Goal: Information Seeking & Learning: Learn about a topic

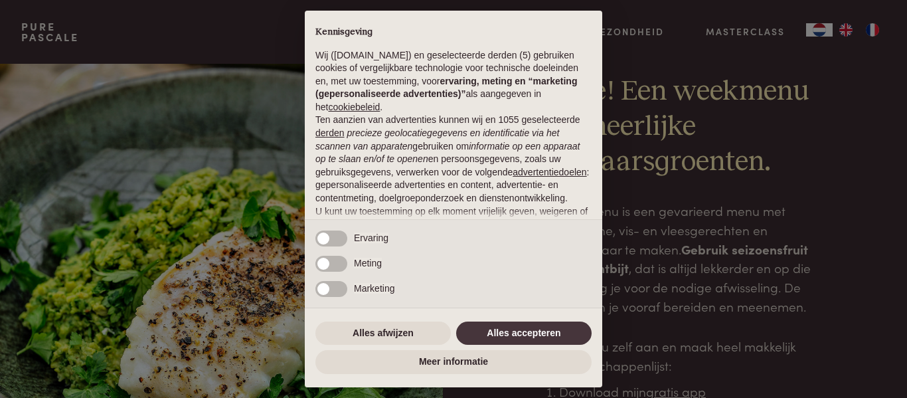
scroll to position [25, 0]
click at [530, 335] on button "Alles accepteren" at bounding box center [523, 333] width 135 height 24
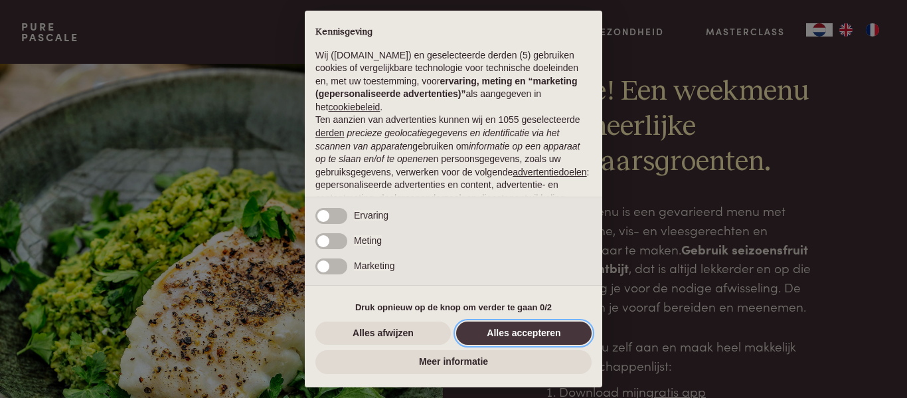
scroll to position [136, 0]
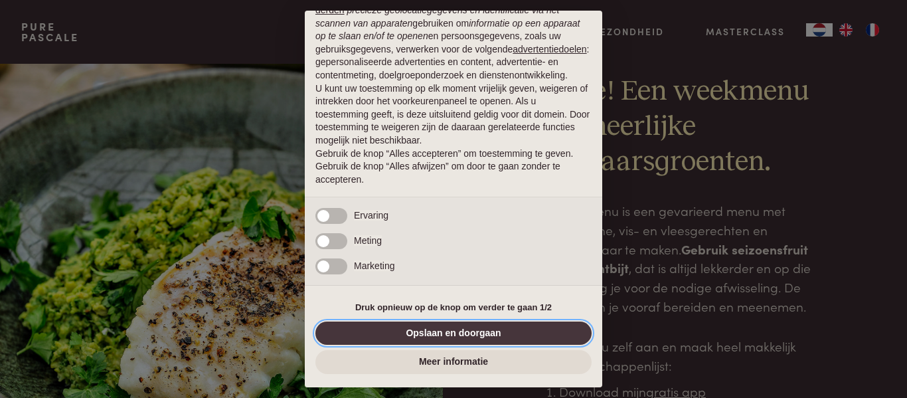
click at [461, 334] on button "Opslaan en doorgaan" at bounding box center [453, 333] width 276 height 24
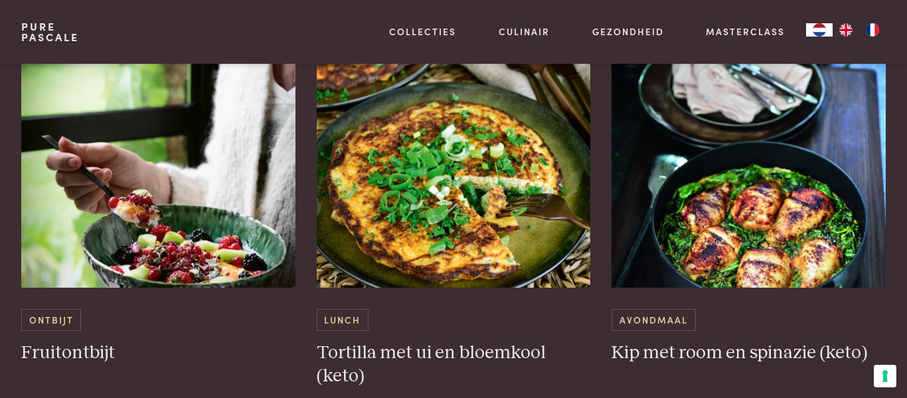
scroll to position [815, 0]
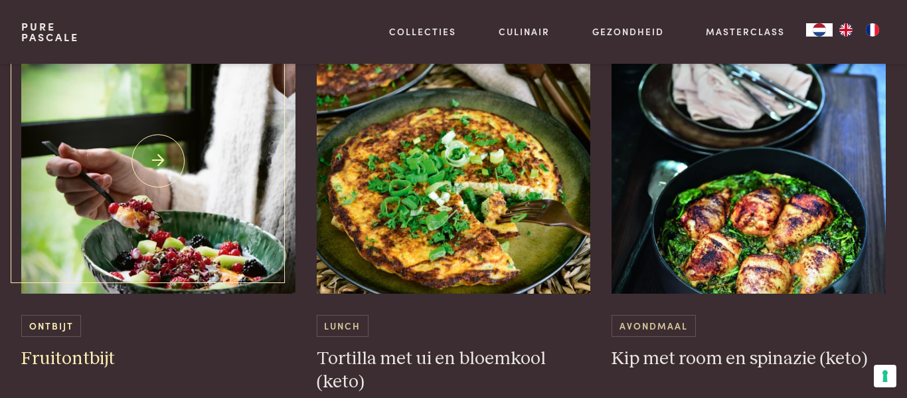
click at [222, 274] on img at bounding box center [158, 160] width 274 height 265
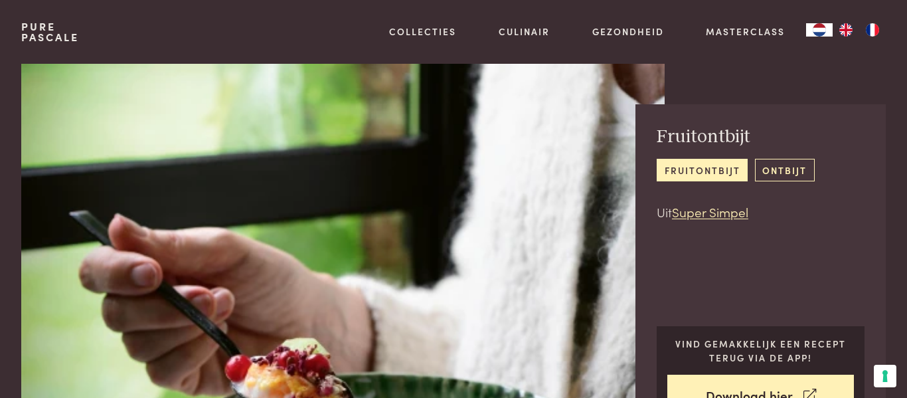
click at [792, 177] on link "ontbijt" at bounding box center [785, 170] width 60 height 22
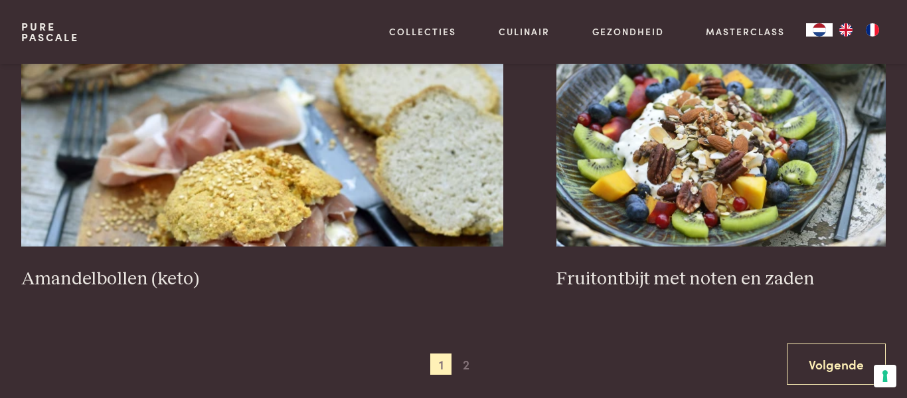
scroll to position [2341, 0]
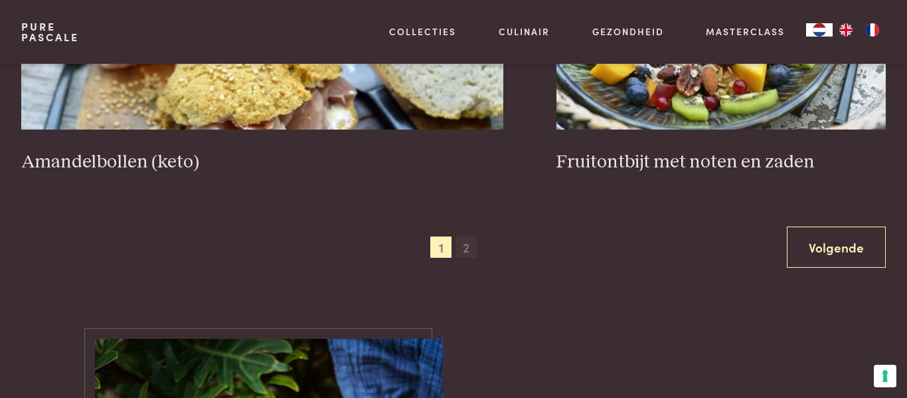
click at [470, 248] on span "2" at bounding box center [465, 246] width 21 height 21
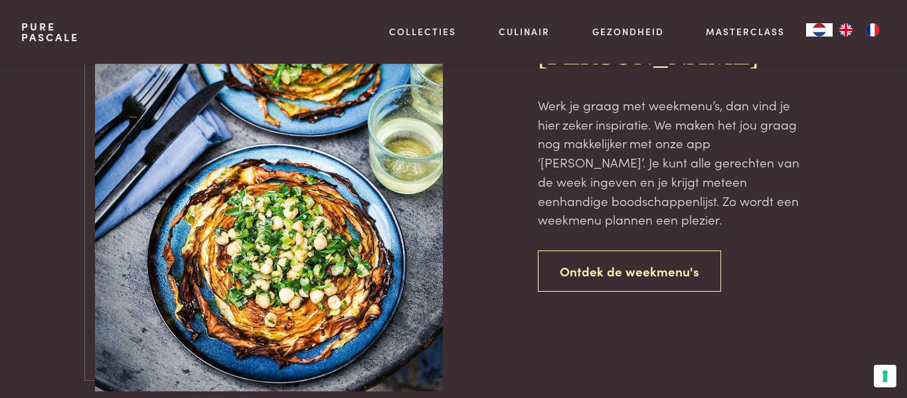
scroll to position [1061, 0]
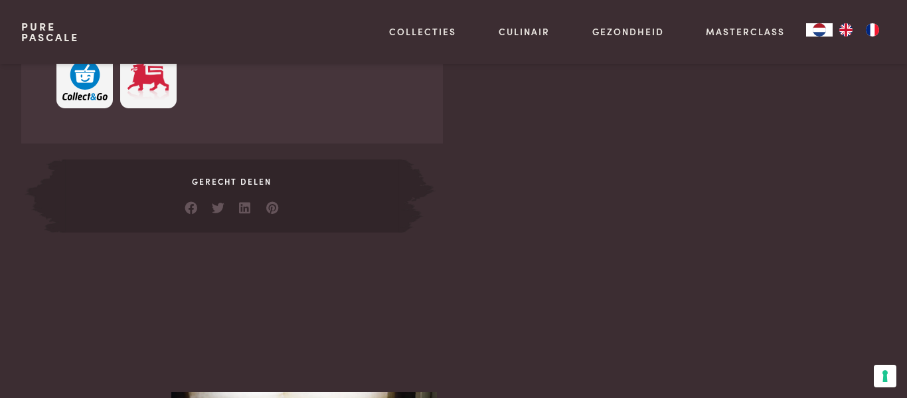
scroll to position [702, 0]
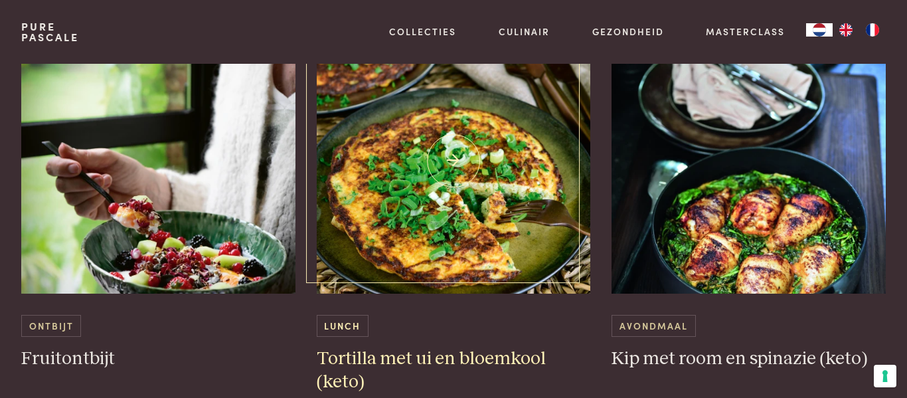
click at [498, 218] on img at bounding box center [454, 160] width 274 height 265
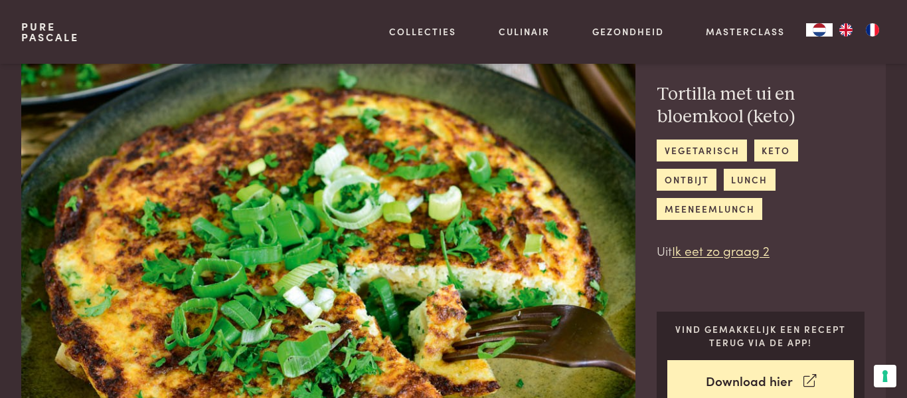
scroll to position [42, 0]
click at [723, 182] on link "lunch" at bounding box center [749, 180] width 52 height 22
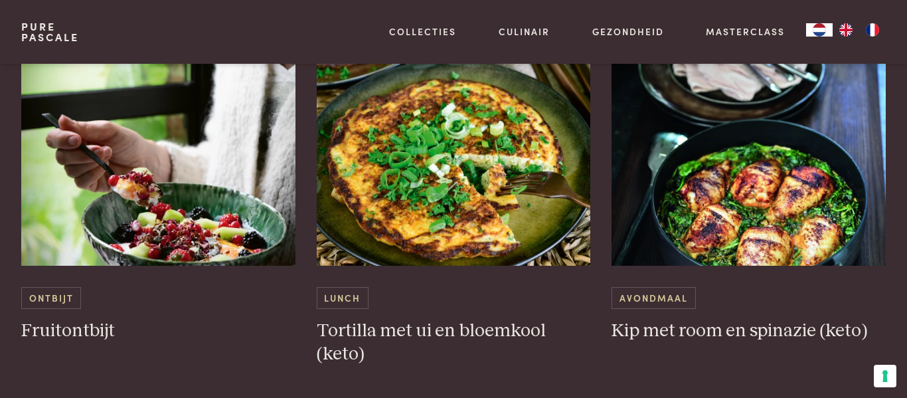
scroll to position [842, 0]
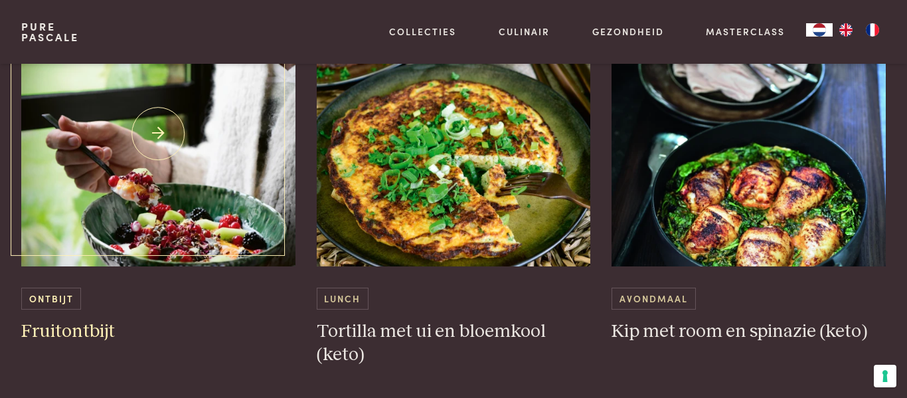
click at [60, 311] on div "Ontbijt Fruitontbijt" at bounding box center [158, 315] width 274 height 56
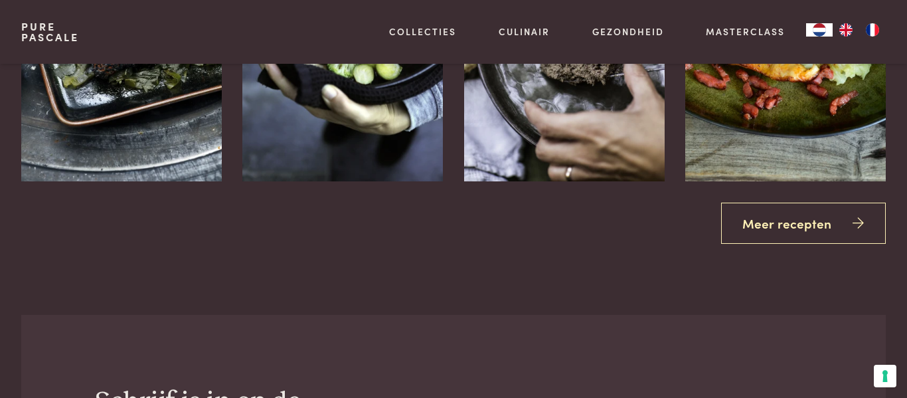
scroll to position [1906, 0]
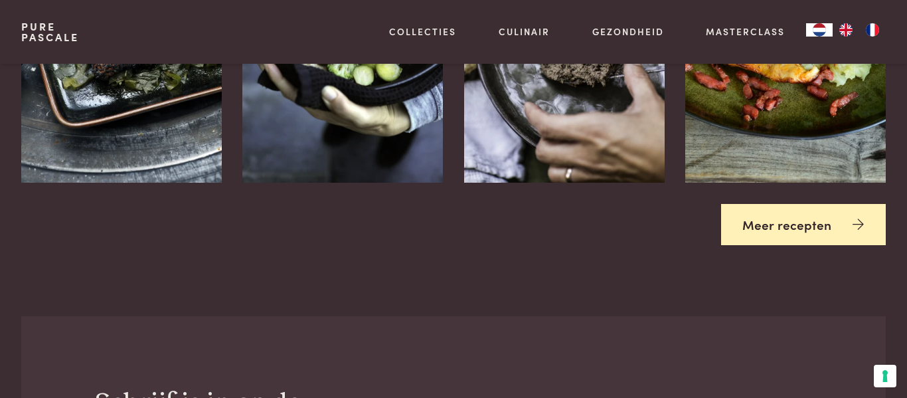
click at [822, 230] on link "Meer recepten" at bounding box center [803, 225] width 165 height 42
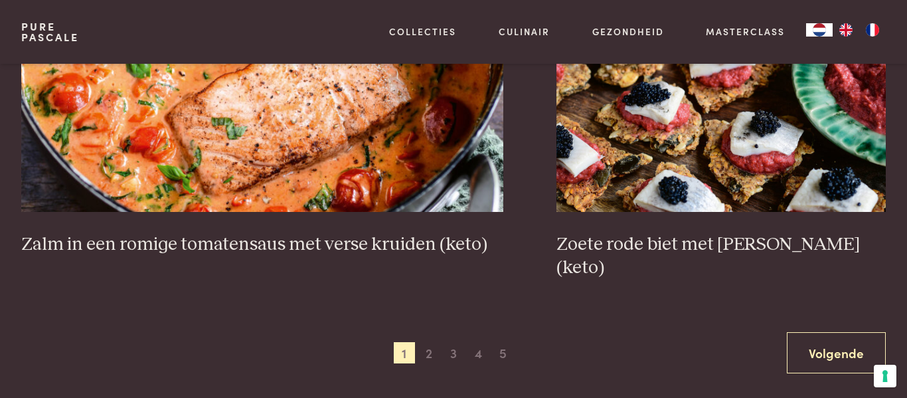
scroll to position [2329, 0]
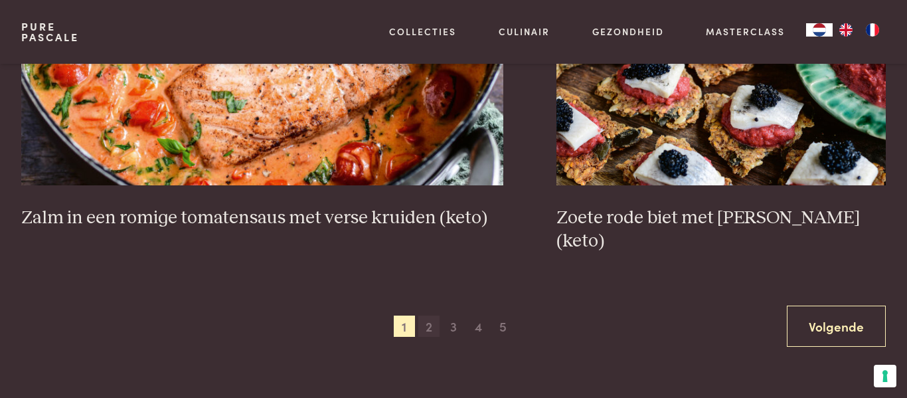
click at [428, 315] on span "2" at bounding box center [428, 325] width 21 height 21
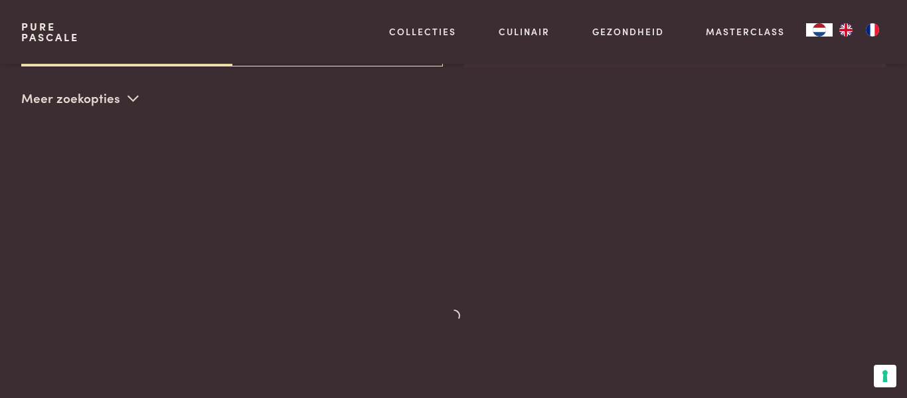
scroll to position [305, 0]
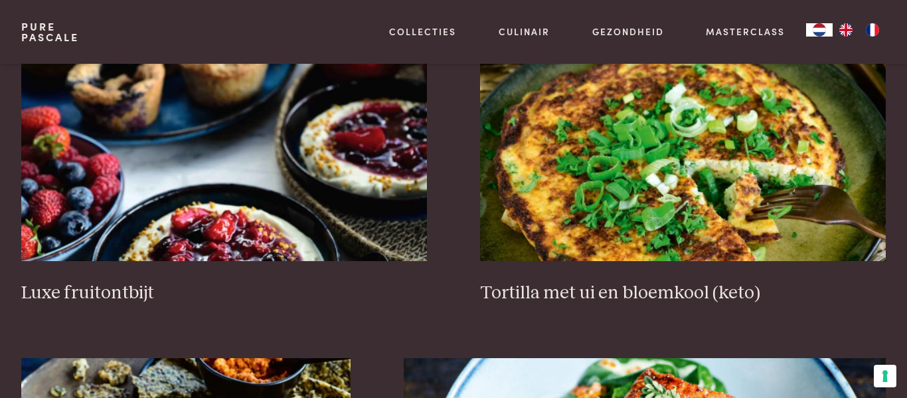
scroll to position [1598, 0]
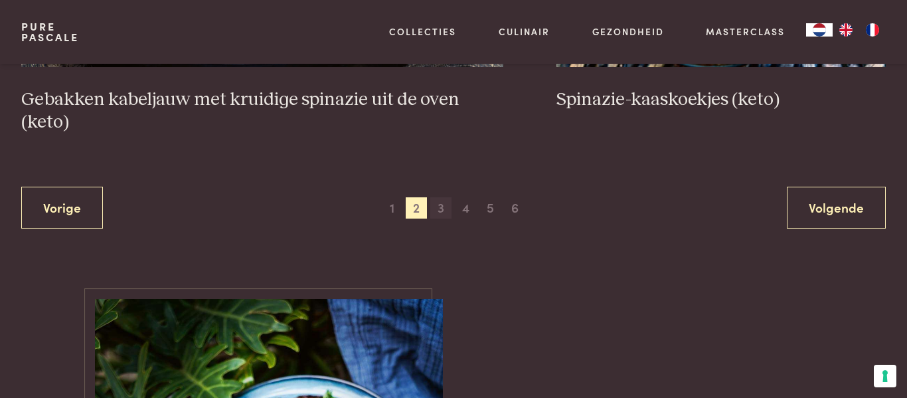
click at [441, 205] on span "3" at bounding box center [440, 207] width 21 height 21
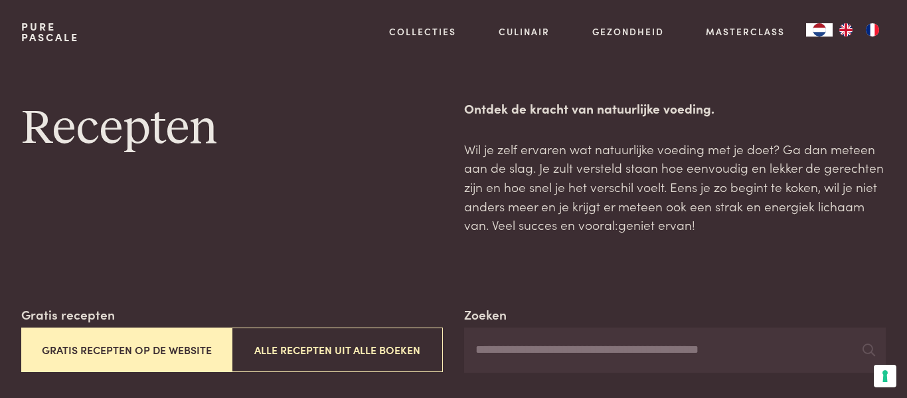
click at [578, 341] on input "Zoeken" at bounding box center [674, 349] width 421 height 45
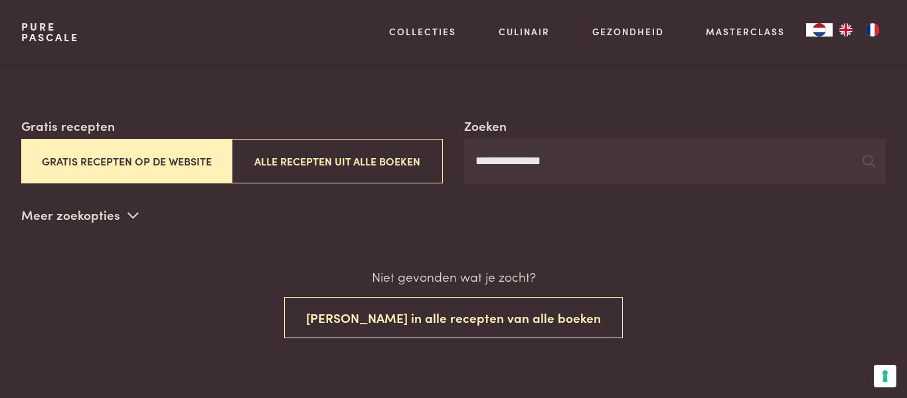
scroll to position [187, 0]
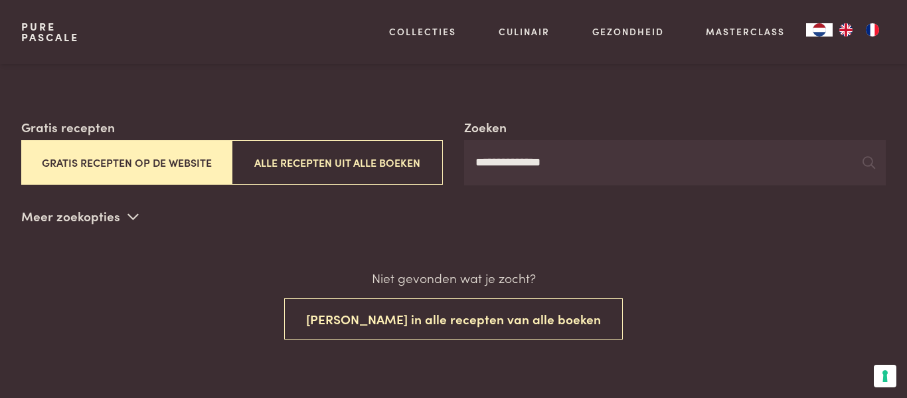
click at [884, 169] on input "**********" at bounding box center [674, 162] width 421 height 45
click at [869, 167] on icon at bounding box center [868, 162] width 13 height 13
click at [772, 156] on input "**********" at bounding box center [674, 162] width 421 height 45
type input "*"
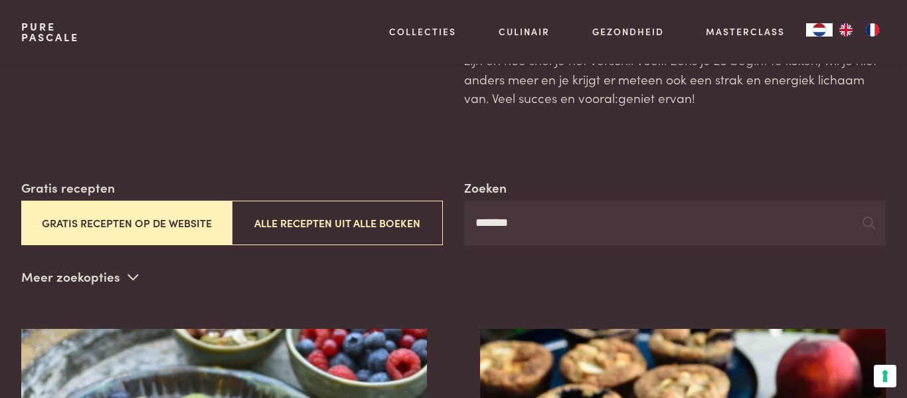
scroll to position [126, 0]
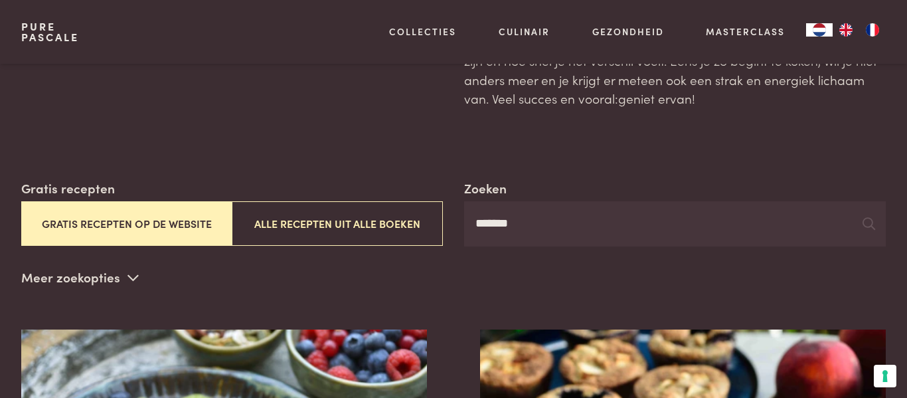
click at [629, 230] on input "*******" at bounding box center [674, 223] width 421 height 45
type input "*"
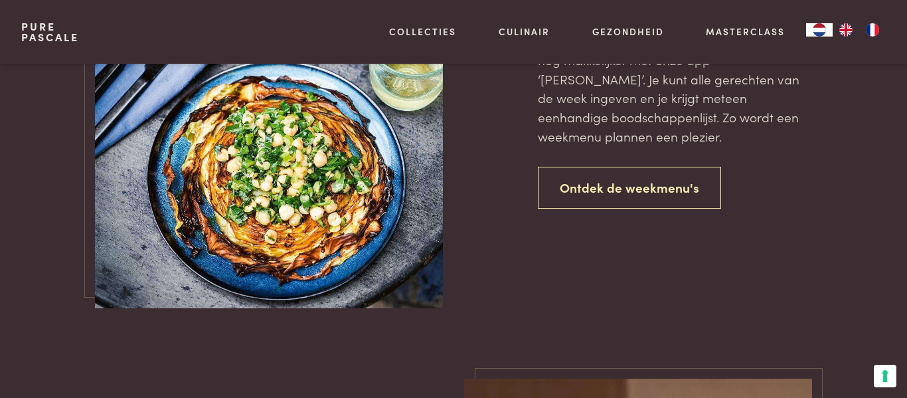
scroll to position [126, 0]
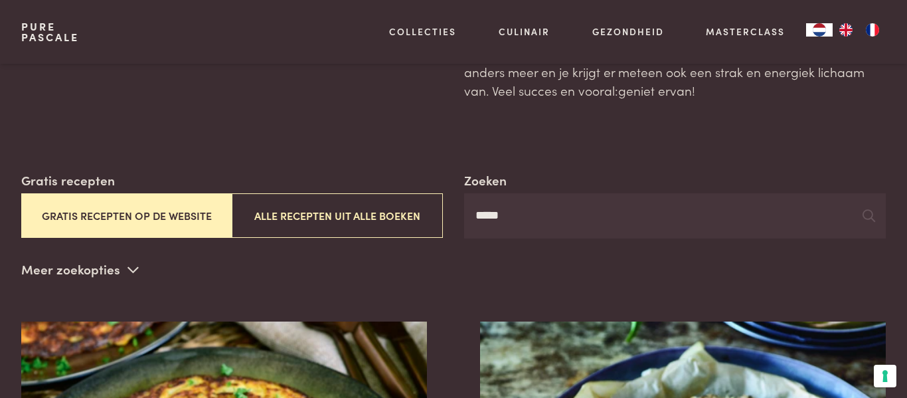
scroll to position [135, 0]
click at [696, 222] on input "*****" at bounding box center [674, 214] width 421 height 45
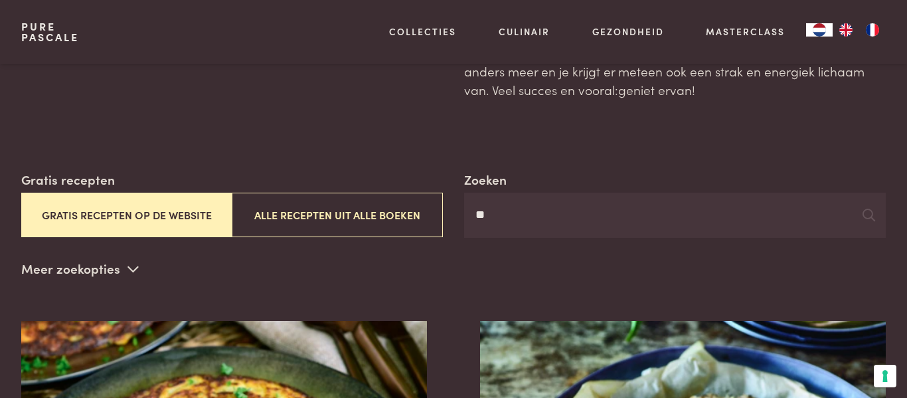
type input "*"
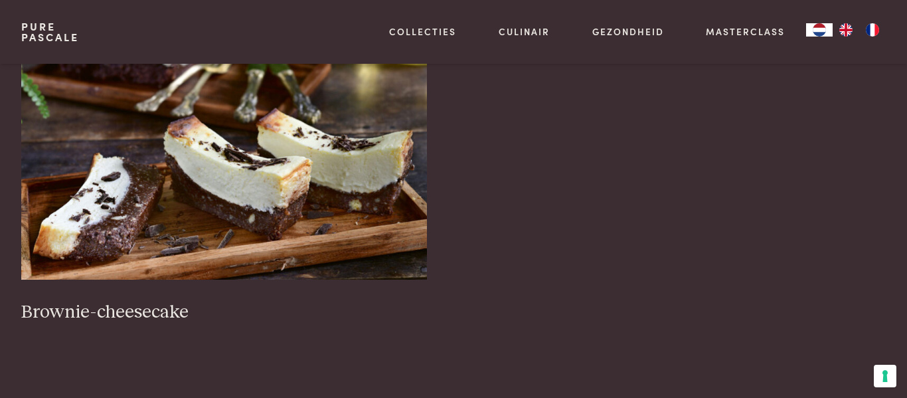
scroll to position [433, 0]
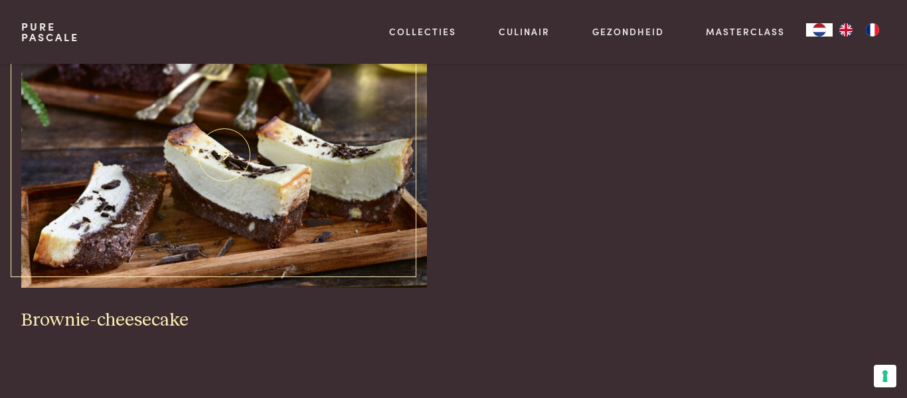
type input "****"
click at [394, 257] on img at bounding box center [223, 154] width 405 height 265
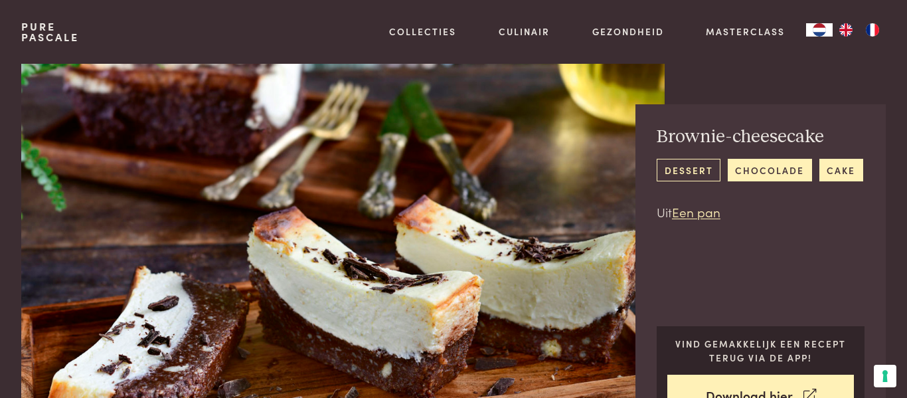
click at [696, 165] on link "dessert" at bounding box center [688, 170] width 64 height 22
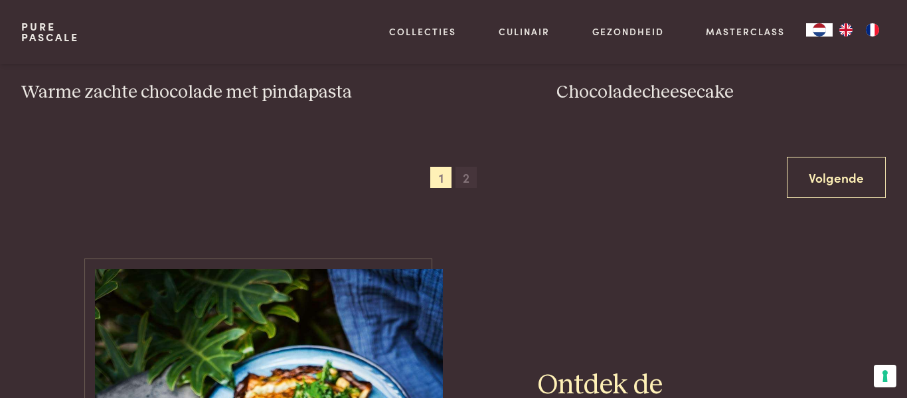
click at [467, 187] on span "2" at bounding box center [465, 177] width 21 height 21
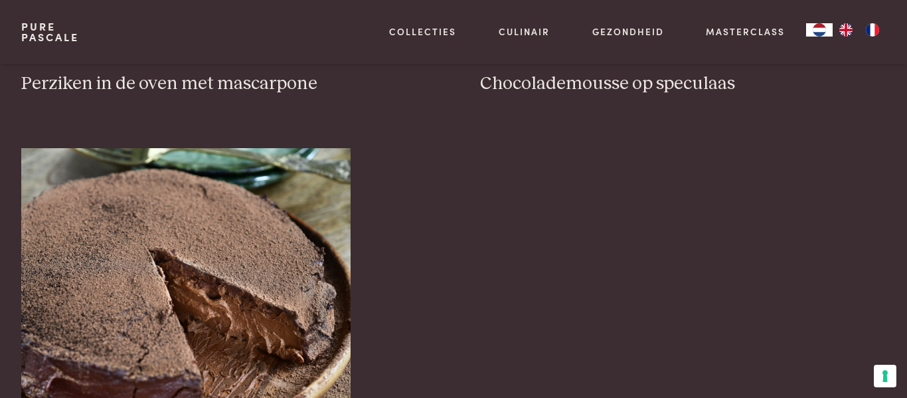
scroll to position [666, 0]
